Goal: Transaction & Acquisition: Subscribe to service/newsletter

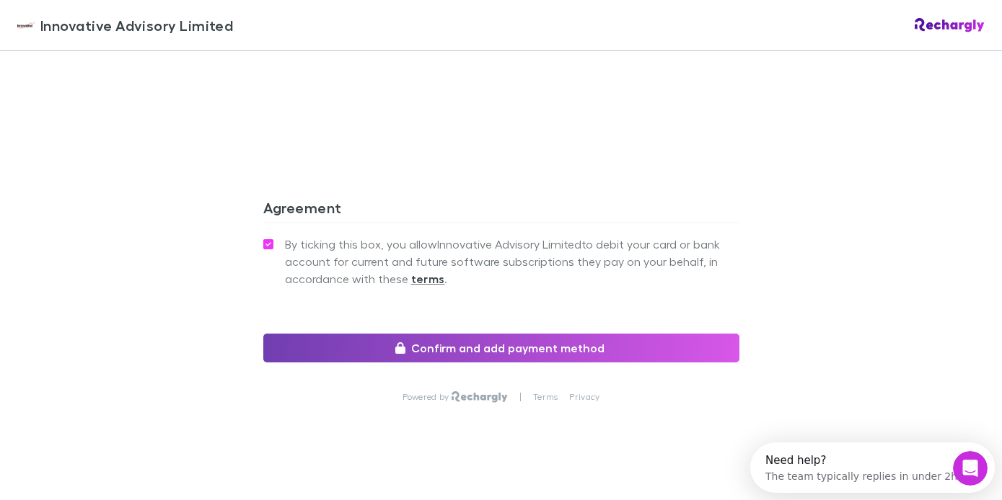
click at [477, 334] on button "Confirm and add payment method" at bounding box center [501, 348] width 476 height 29
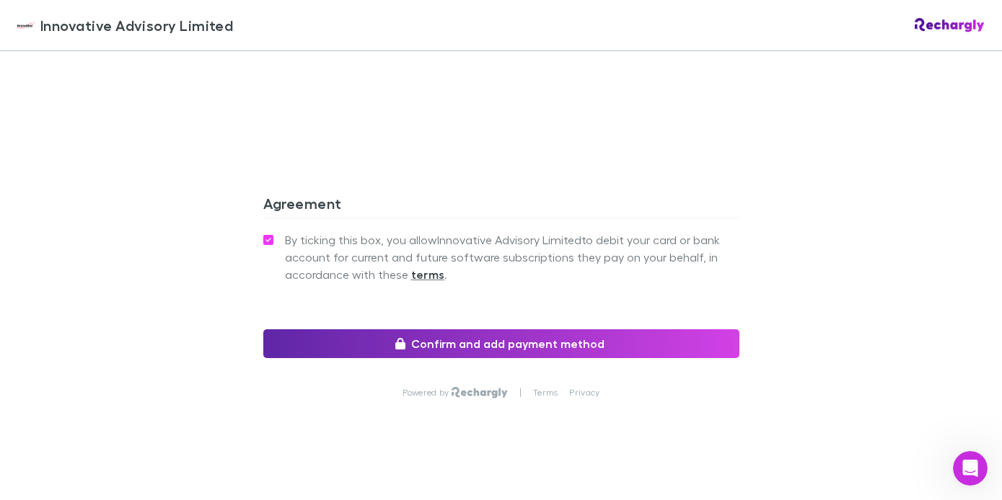
scroll to position [1336, 0]
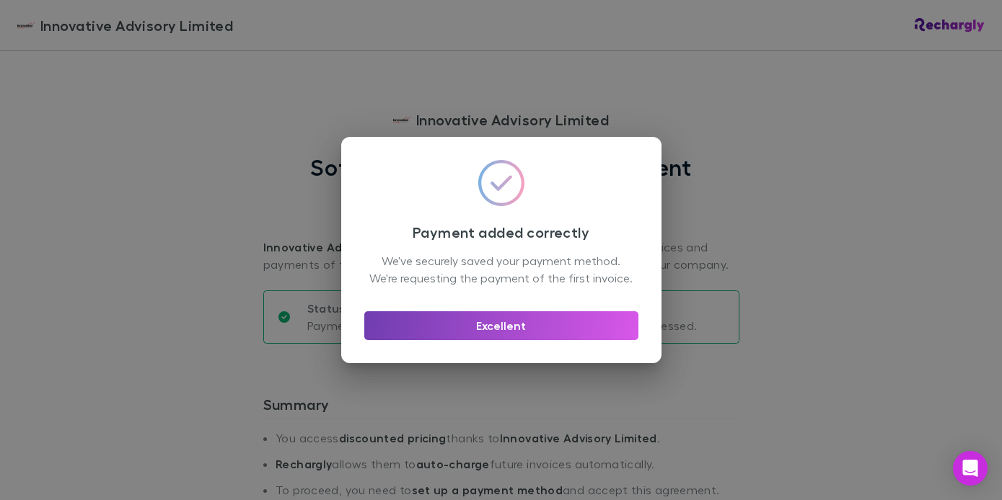
click at [508, 332] on button "Excellent" at bounding box center [501, 326] width 274 height 29
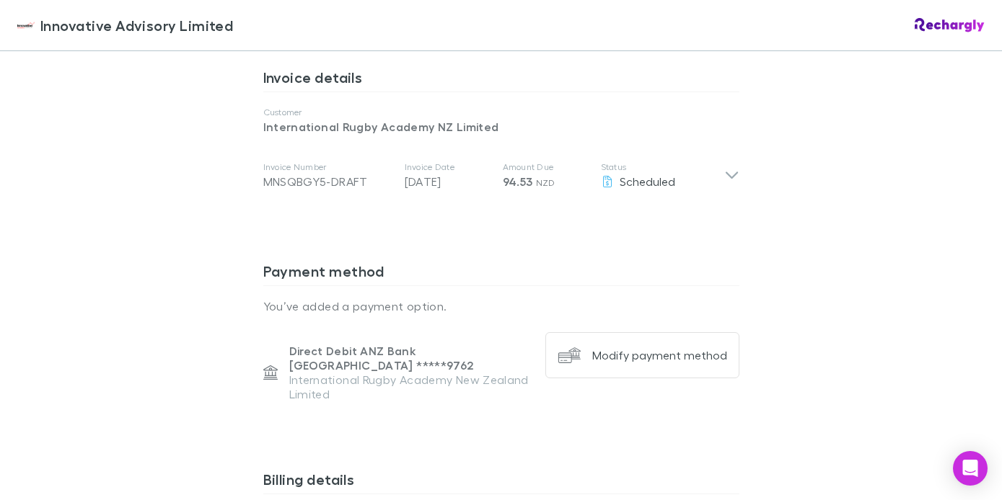
scroll to position [767, 0]
